Goal: Browse casually

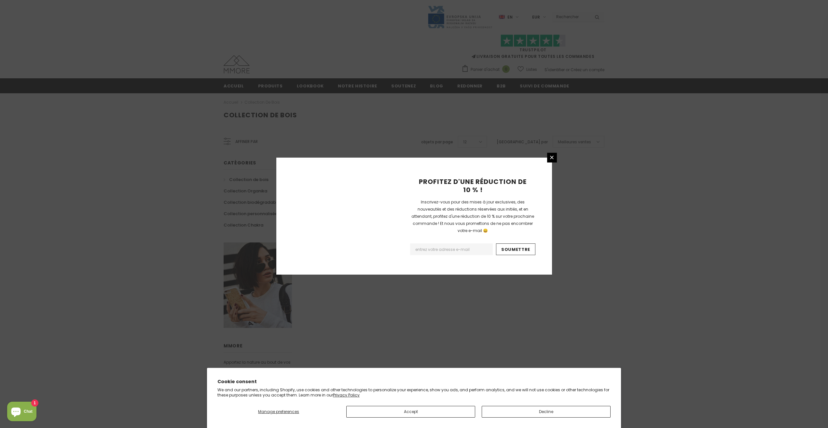
scroll to position [252, 0]
